Goal: Information Seeking & Learning: Learn about a topic

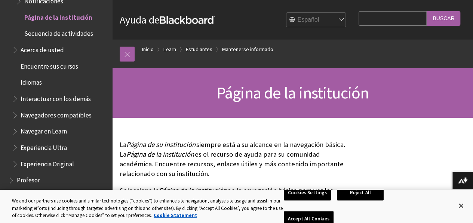
click at [388, 25] on input "Search Query" at bounding box center [392, 18] width 68 height 15
type input "horario clases"
click at [426, 11] on input "Buscar" at bounding box center [443, 18] width 34 height 15
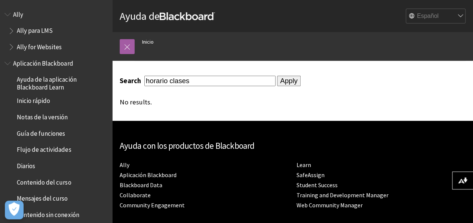
click at [190, 77] on input "horario clases" at bounding box center [209, 81] width 131 height 10
type input "horario"
click at [277, 76] on input "Apply" at bounding box center [289, 81] width 24 height 10
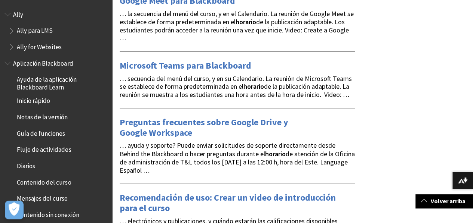
scroll to position [558, 0]
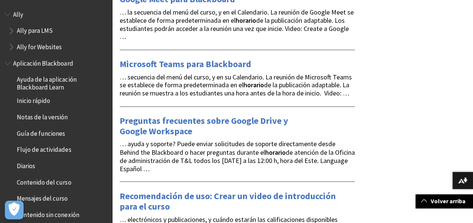
drag, startPoint x: 210, startPoint y: 21, endPoint x: 182, endPoint y: 102, distance: 86.0
click at [182, 98] on span "… secuencia del menú del curso, y en su Calendario. La reunión de Microsoft Tea…" at bounding box center [236, 85] width 232 height 25
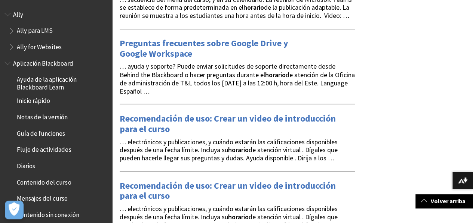
scroll to position [636, 0]
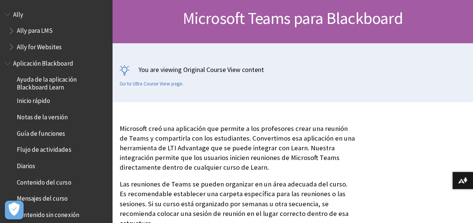
scroll to position [75, 0]
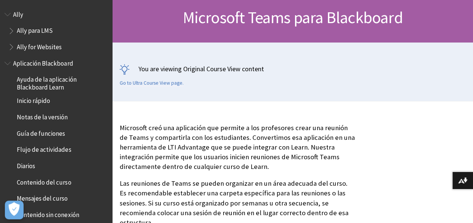
click at [278, 149] on p "Microsoft creó una aplicación que permite a los profesores crear una reunión de…" at bounding box center [237, 147] width 235 height 49
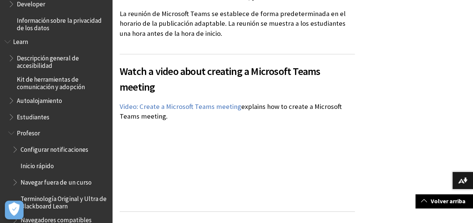
scroll to position [540, 0]
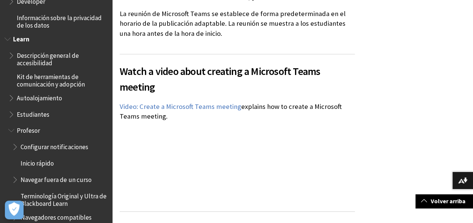
click at [27, 115] on span "Estudiantes" at bounding box center [33, 113] width 32 height 10
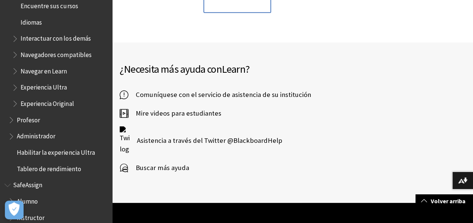
scroll to position [965, 0]
